Goal: Task Accomplishment & Management: Use online tool/utility

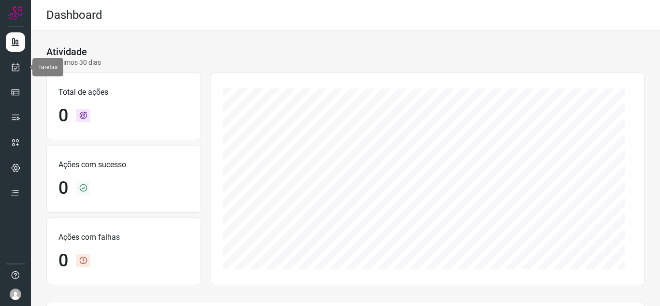
drag, startPoint x: 20, startPoint y: 72, endPoint x: 47, endPoint y: 68, distance: 27.4
click at [20, 72] on link at bounding box center [15, 66] width 19 height 19
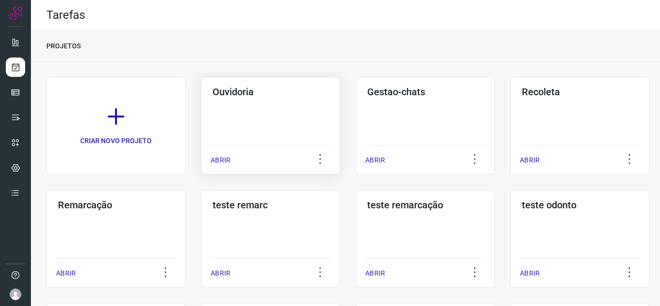
click at [204, 157] on div "Ouvidoria ABRIR" at bounding box center [270, 126] width 139 height 98
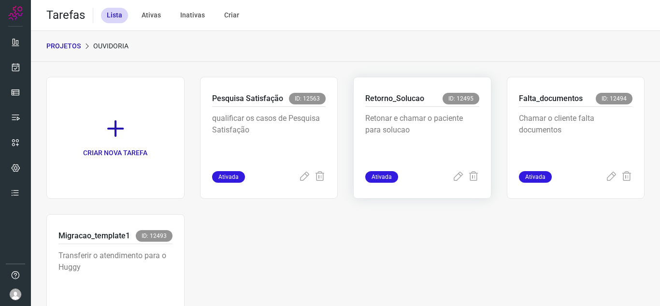
click at [457, 192] on div "Retorno_Solucao ID: 12495 Retonar e chamar o paciente para solucao Ativada" at bounding box center [422, 138] width 138 height 122
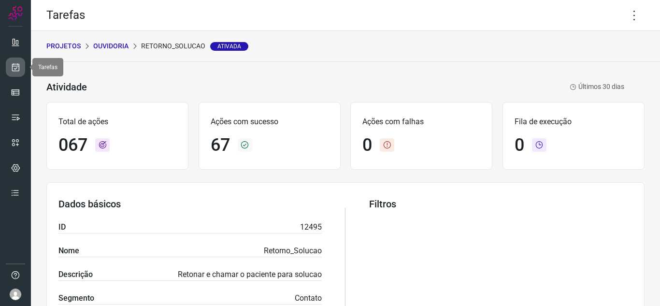
click at [13, 63] on icon at bounding box center [16, 67] width 10 height 10
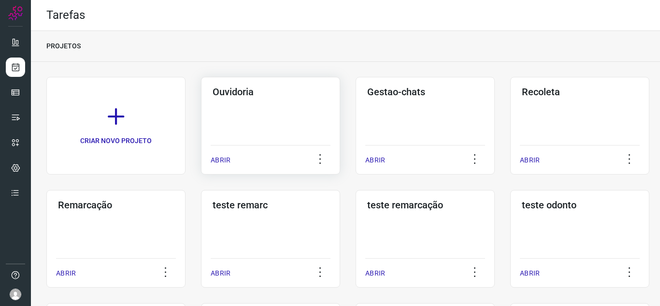
drag, startPoint x: 233, startPoint y: 159, endPoint x: 264, endPoint y: 154, distance: 31.0
click at [234, 159] on div "ABRIR" at bounding box center [271, 157] width 120 height 24
click at [209, 164] on div "Ouvidoria ABRIR" at bounding box center [270, 126] width 139 height 98
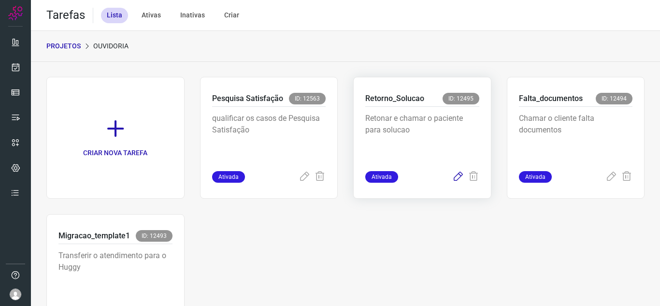
click at [452, 172] on icon at bounding box center [458, 177] width 12 height 12
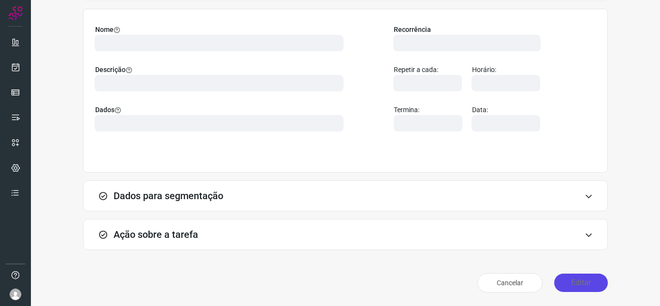
click at [572, 275] on button "Editar" at bounding box center [581, 282] width 54 height 18
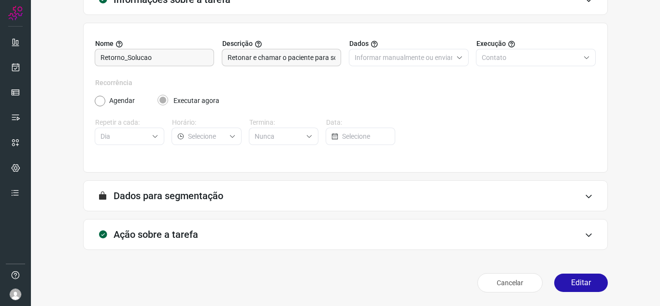
scroll to position [71, 0]
click at [573, 276] on button "Editar" at bounding box center [581, 282] width 54 height 18
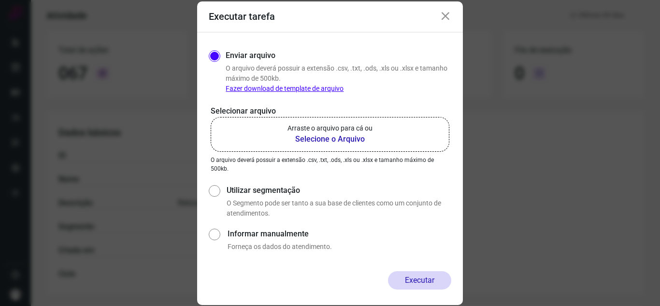
click at [362, 128] on p "Arraste o arquivo para cá ou" at bounding box center [329, 128] width 85 height 10
click at [0, 0] on input "Arraste o arquivo para cá ou Selecione o Arquivo" at bounding box center [0, 0] width 0 height 0
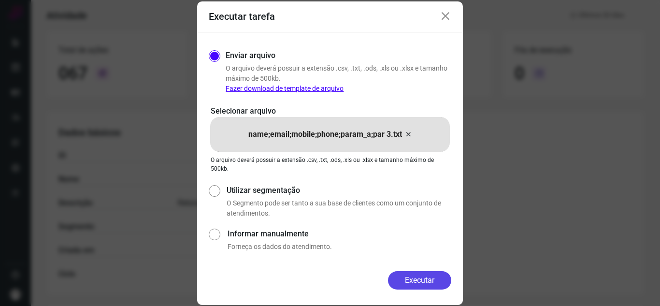
click at [438, 283] on button "Executar" at bounding box center [419, 280] width 63 height 18
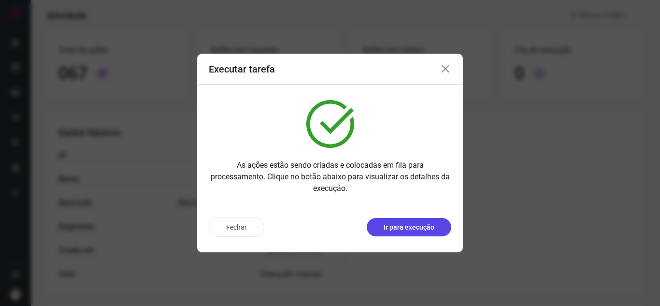
click at [413, 231] on p "Ir para execução" at bounding box center [409, 227] width 51 height 10
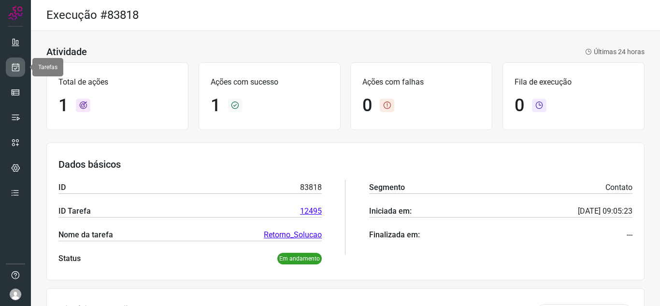
click at [16, 70] on icon at bounding box center [16, 67] width 10 height 10
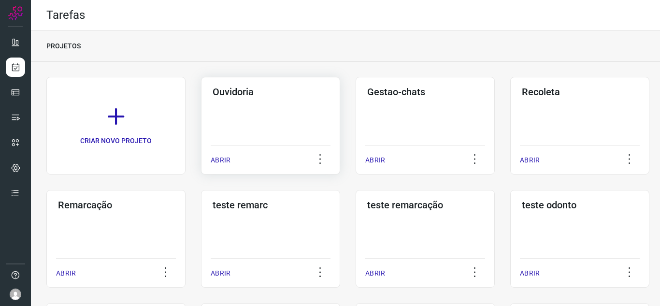
click at [222, 157] on p "ABRIR" at bounding box center [221, 160] width 20 height 10
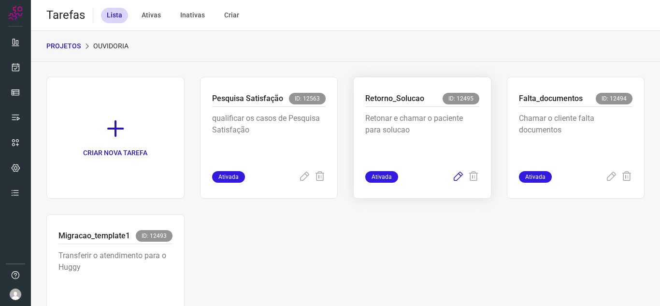
click at [456, 178] on icon at bounding box center [458, 177] width 12 height 12
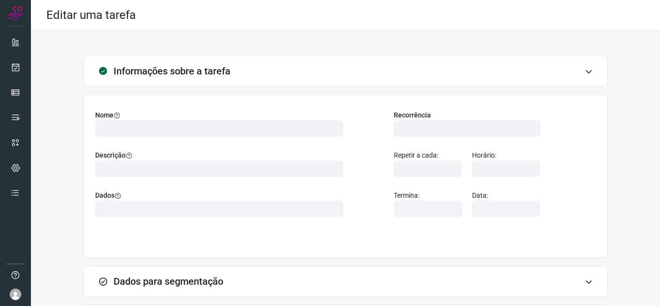
scroll to position [71, 0]
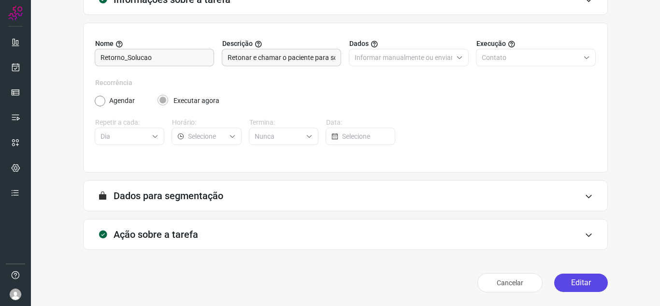
click at [592, 285] on button "Editar" at bounding box center [581, 282] width 54 height 18
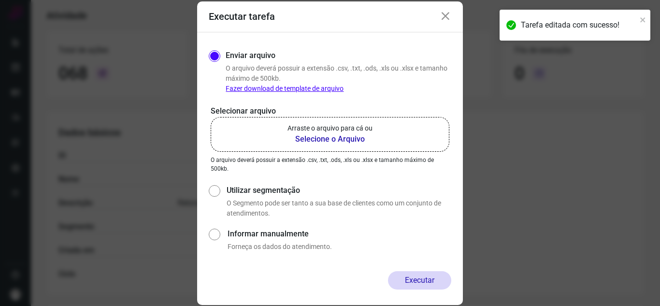
click at [416, 126] on label "Arraste o arquivo para cá ou Selecione o Arquivo" at bounding box center [330, 134] width 239 height 35
click at [0, 0] on input "Arraste o arquivo para cá ou Selecione o Arquivo" at bounding box center [0, 0] width 0 height 0
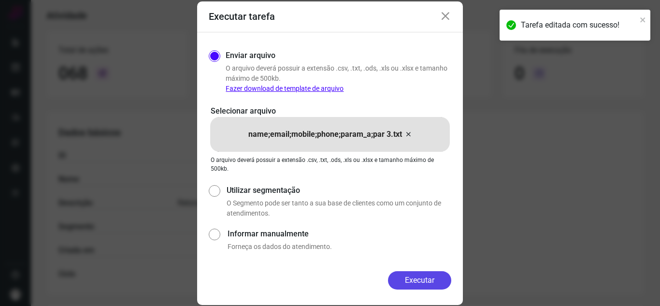
click at [436, 282] on button "Executar" at bounding box center [419, 280] width 63 height 18
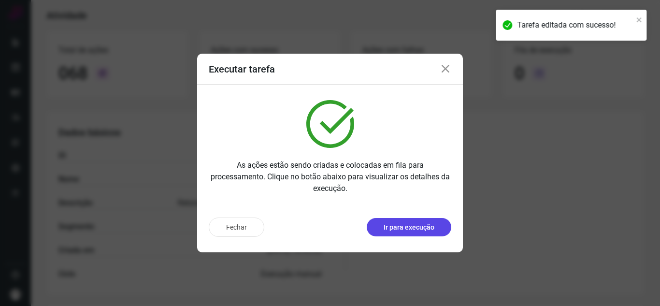
click at [412, 231] on p "Ir para execução" at bounding box center [409, 227] width 51 height 10
